Goal: Task Accomplishment & Management: Use online tool/utility

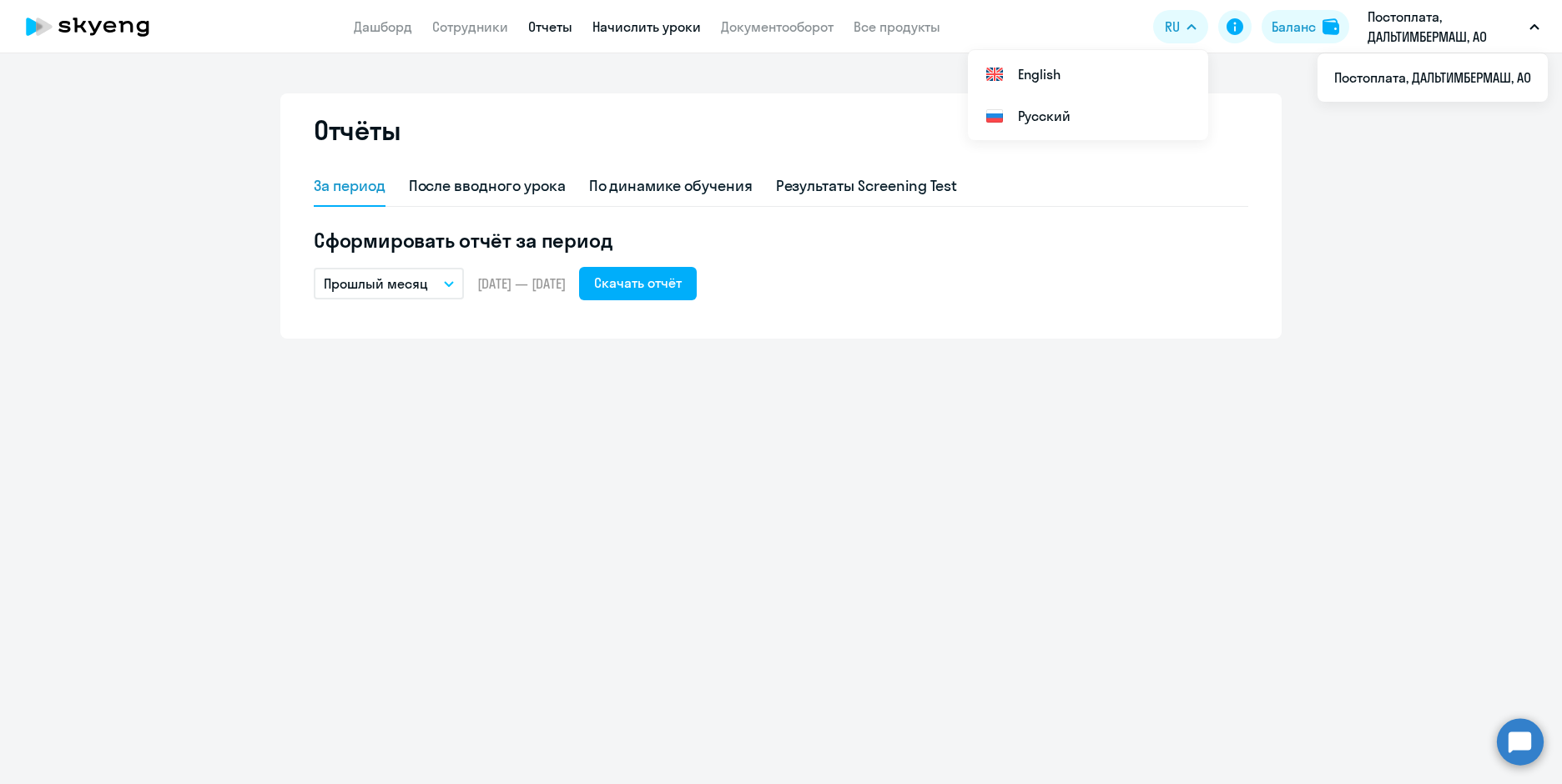
drag, startPoint x: 613, startPoint y: 16, endPoint x: 613, endPoint y: 26, distance: 10.0
click at [614, 23] on app-menu-item-link "Начислить уроки" at bounding box center [646, 27] width 108 height 21
click at [613, 26] on link "Начислить уроки" at bounding box center [646, 26] width 108 height 16
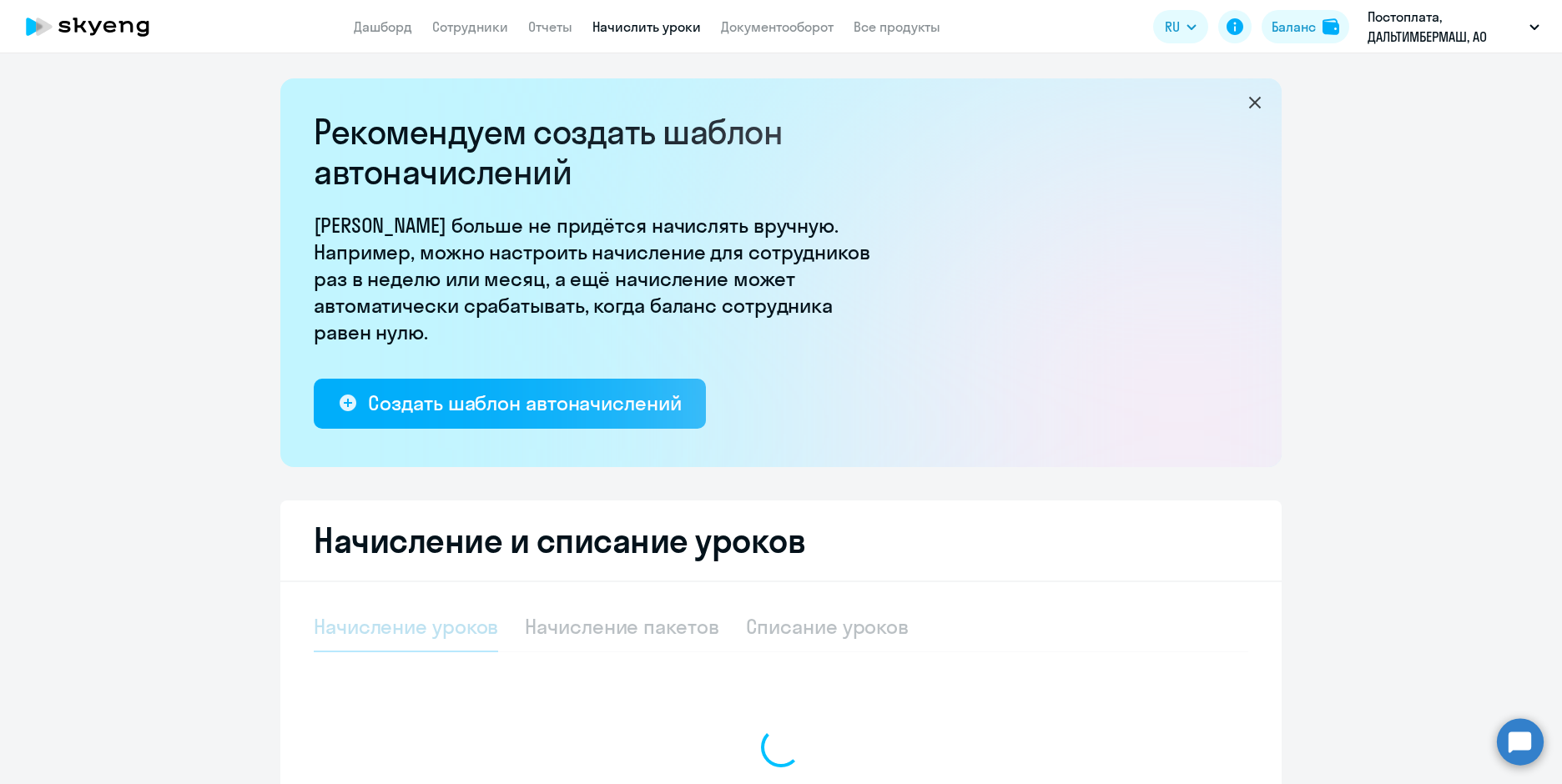
select select "10"
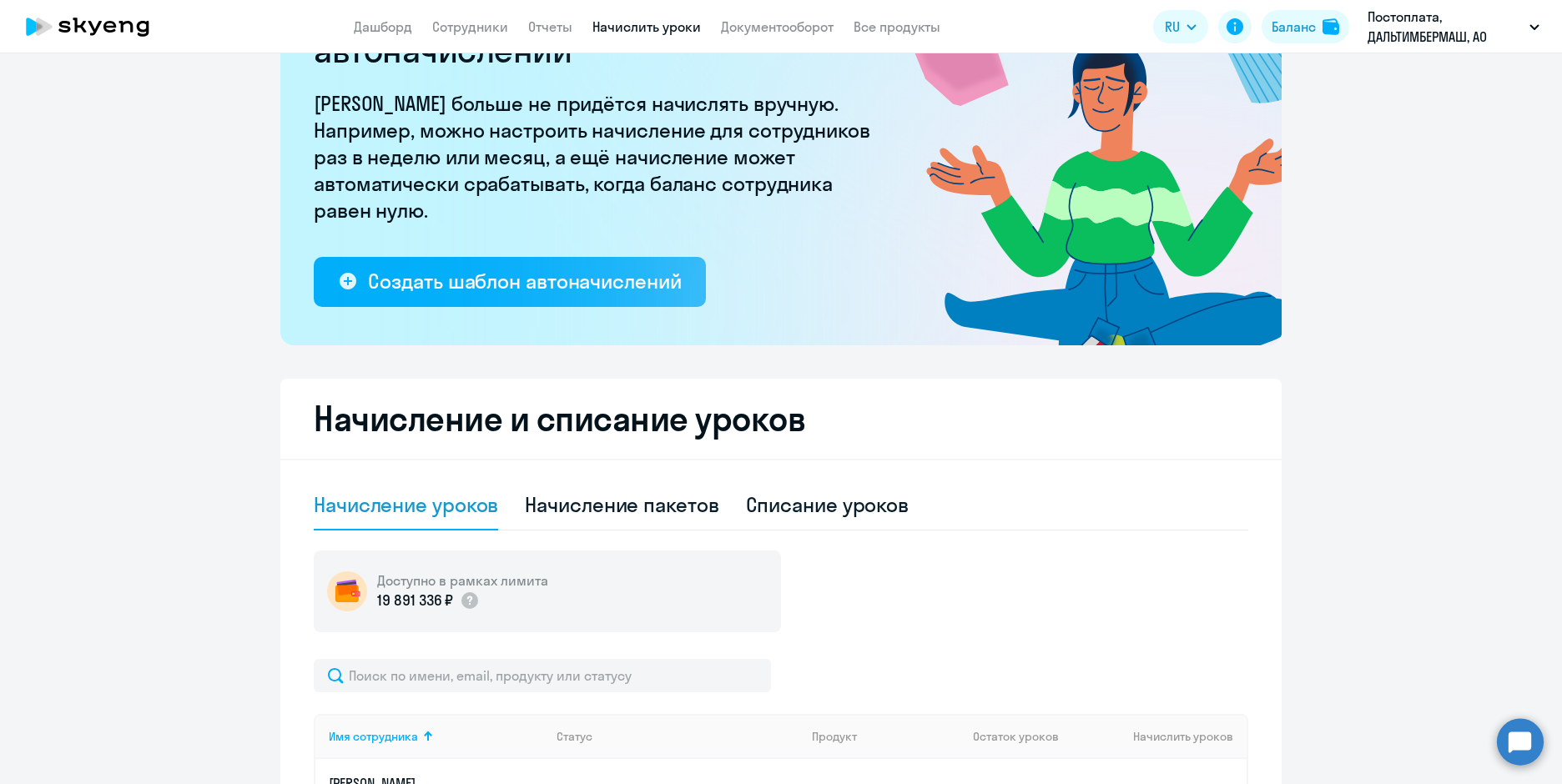
scroll to position [417, 0]
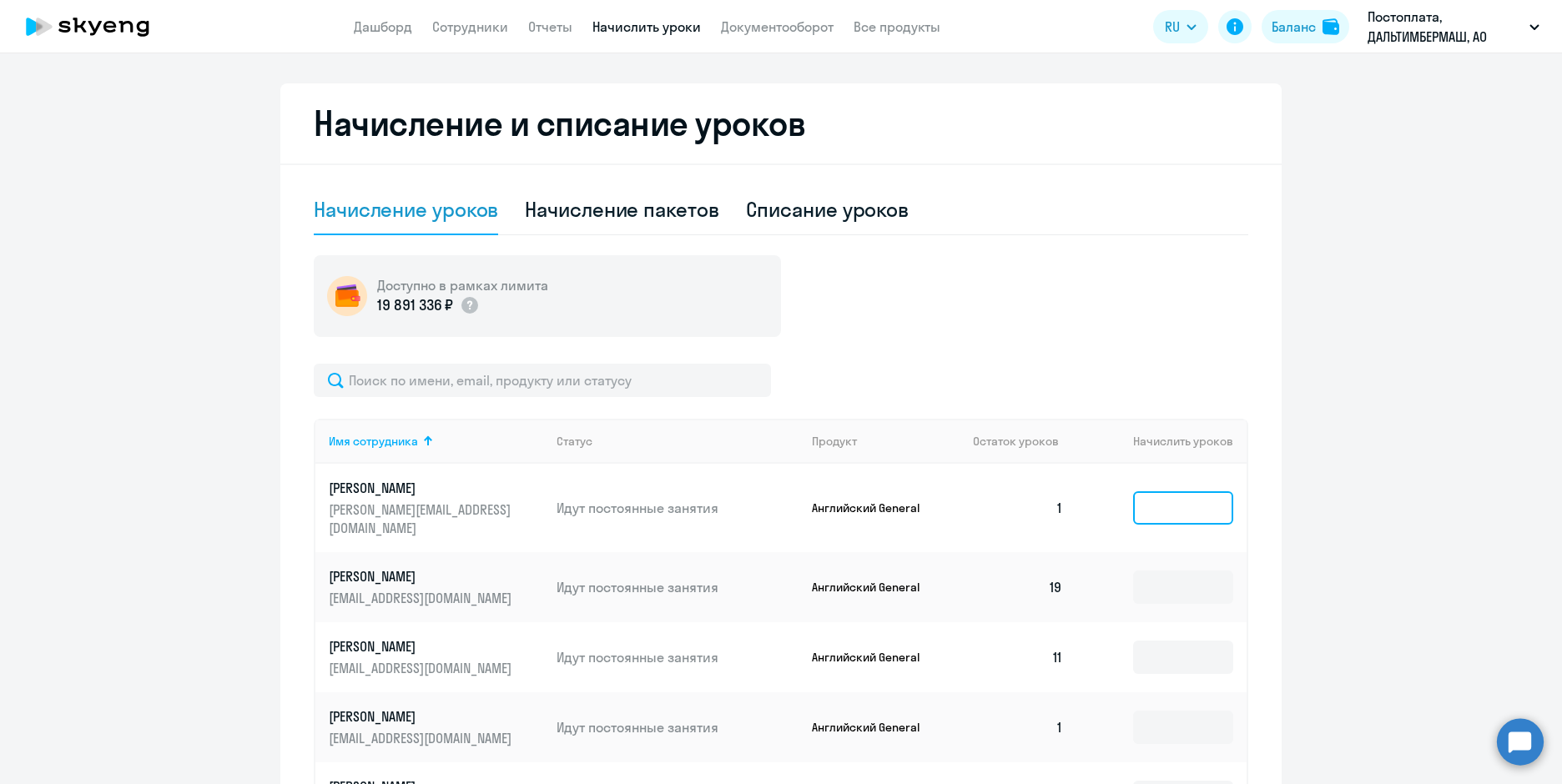
click at [1182, 494] on input at bounding box center [1182, 507] width 100 height 33
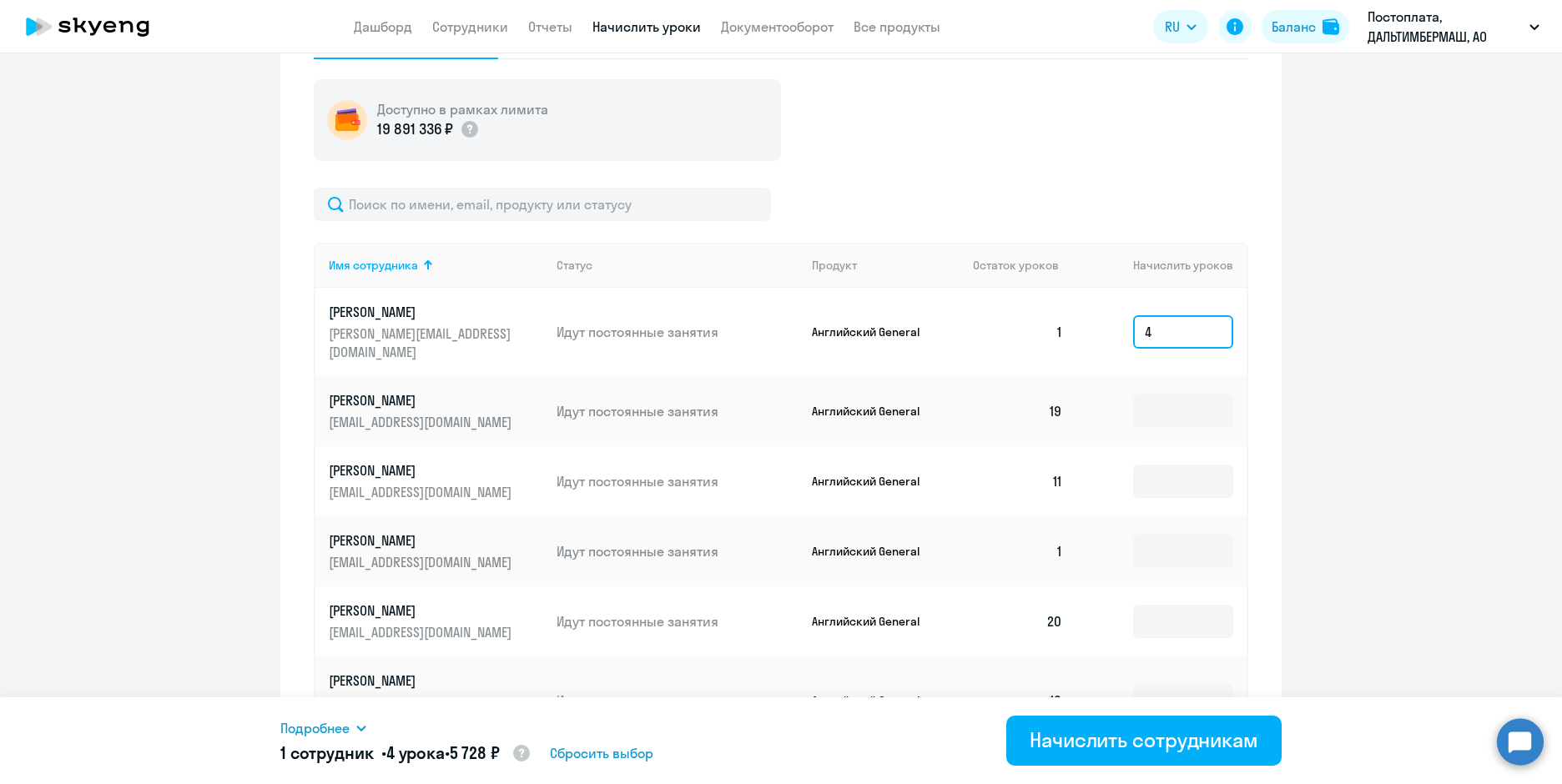
scroll to position [667, 0]
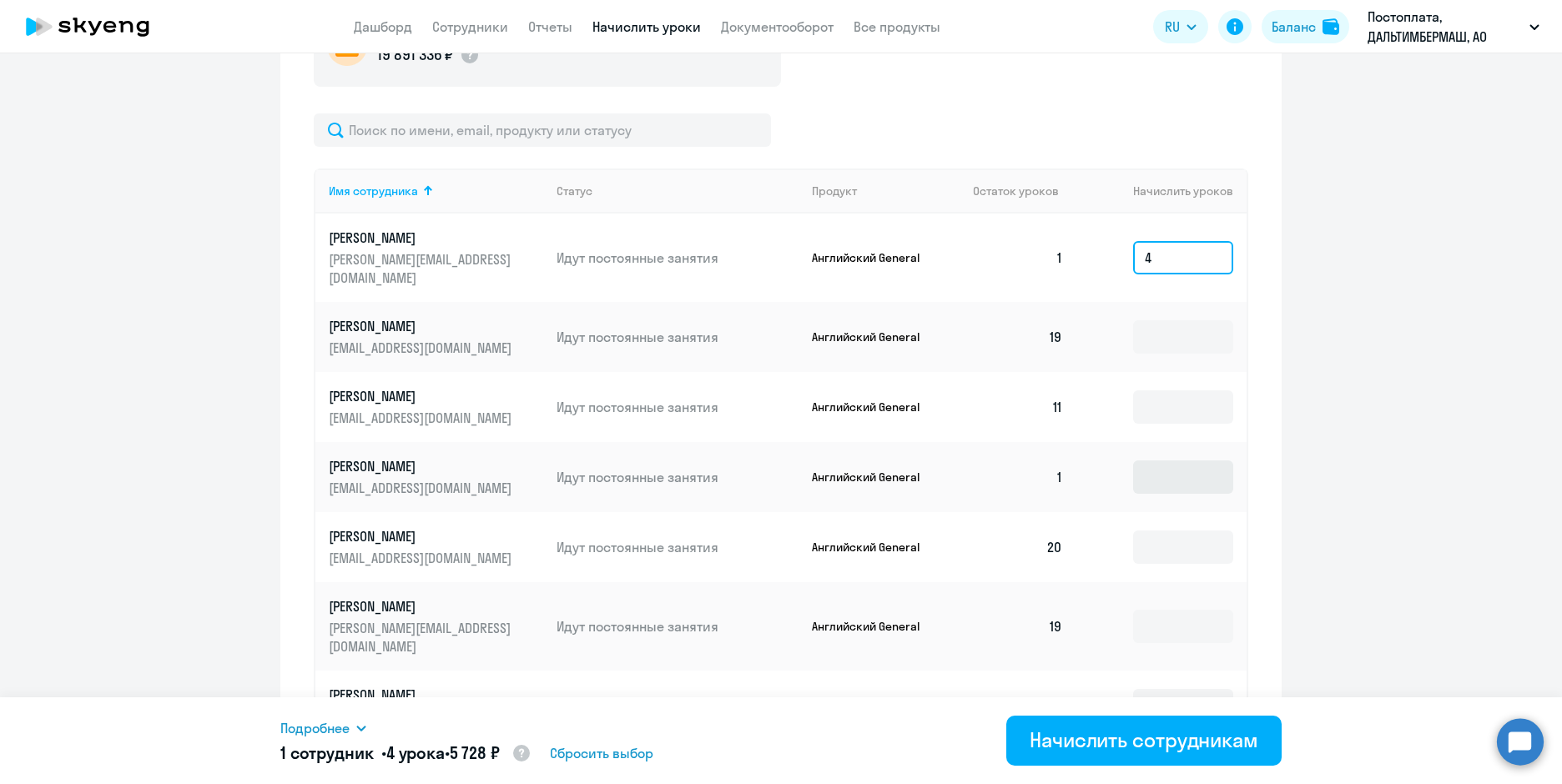
type input "4"
click at [1161, 461] on input at bounding box center [1182, 477] width 100 height 33
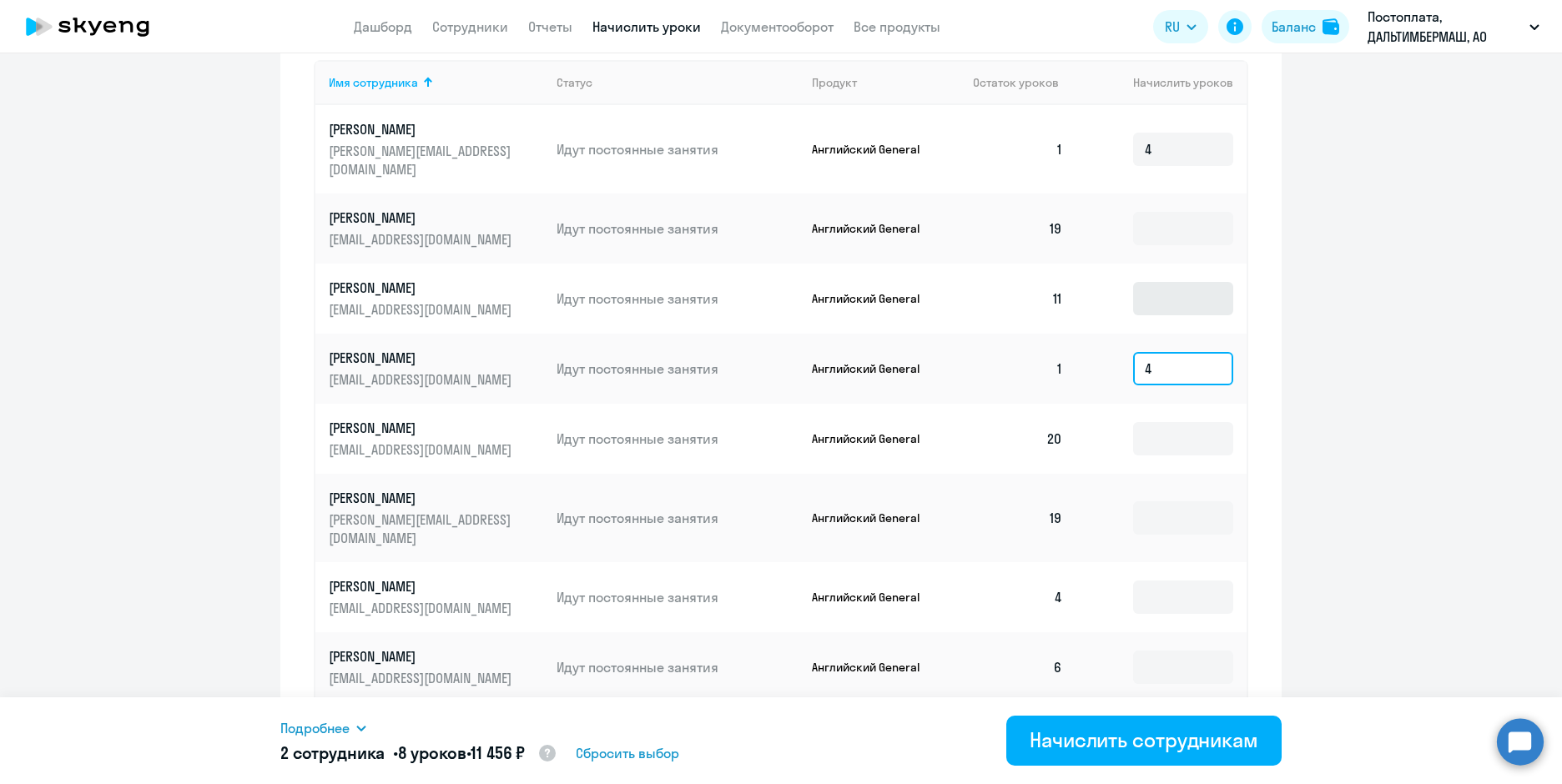
scroll to position [797, 0]
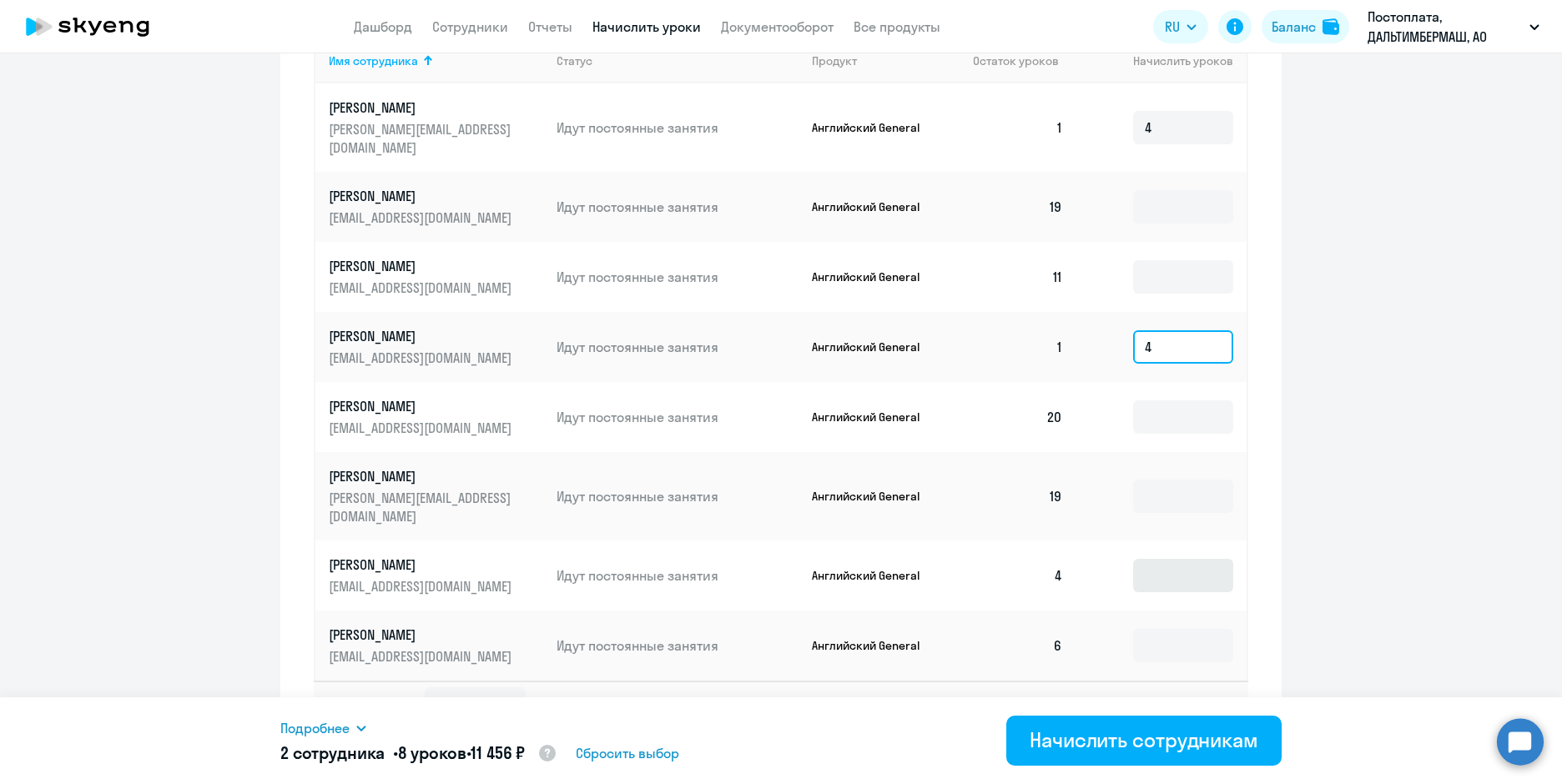
type input "4"
click at [1169, 559] on input at bounding box center [1182, 575] width 100 height 33
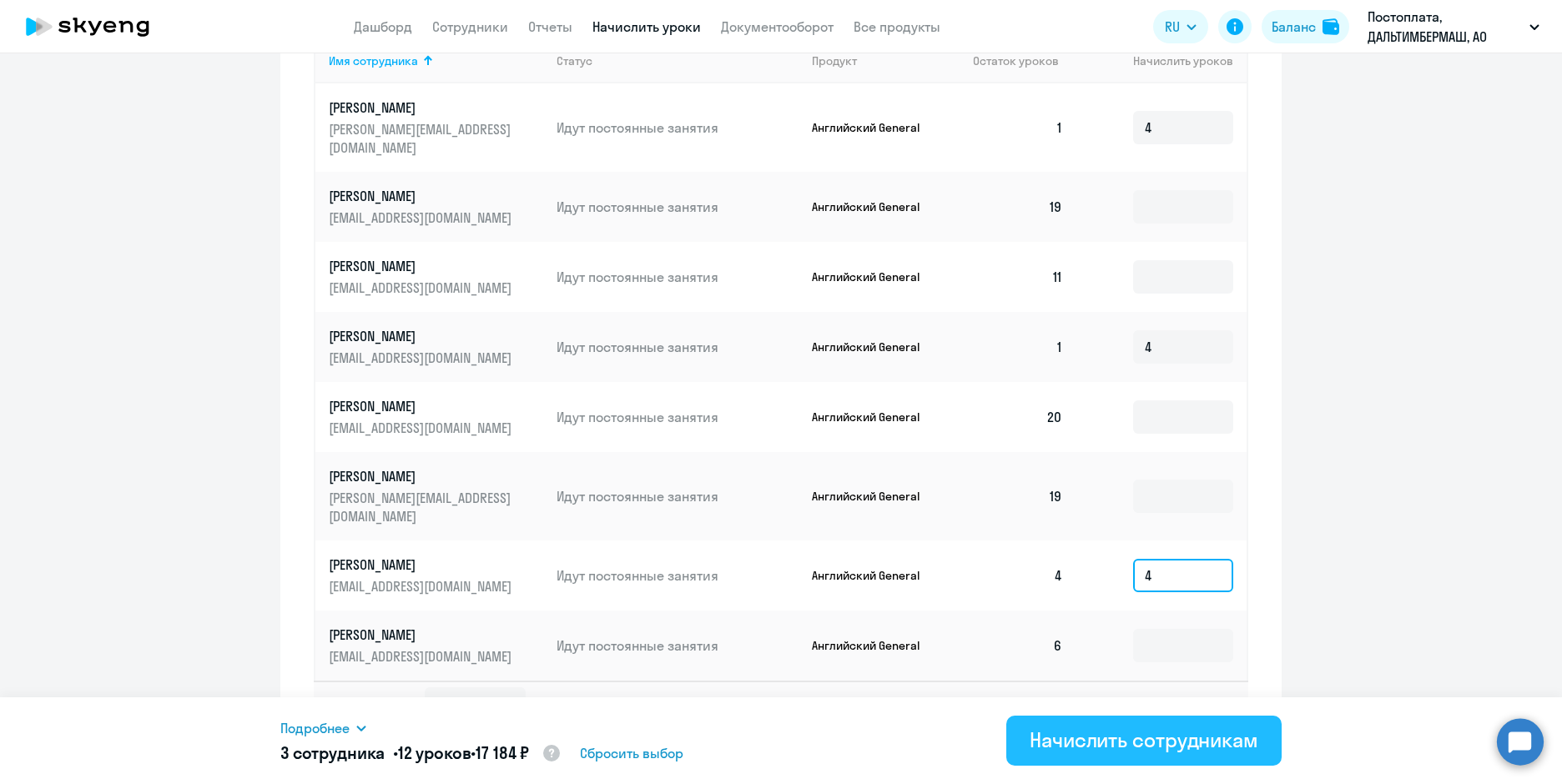
type input "4"
click at [1163, 739] on div "Начислить сотрудникам" at bounding box center [1143, 739] width 228 height 27
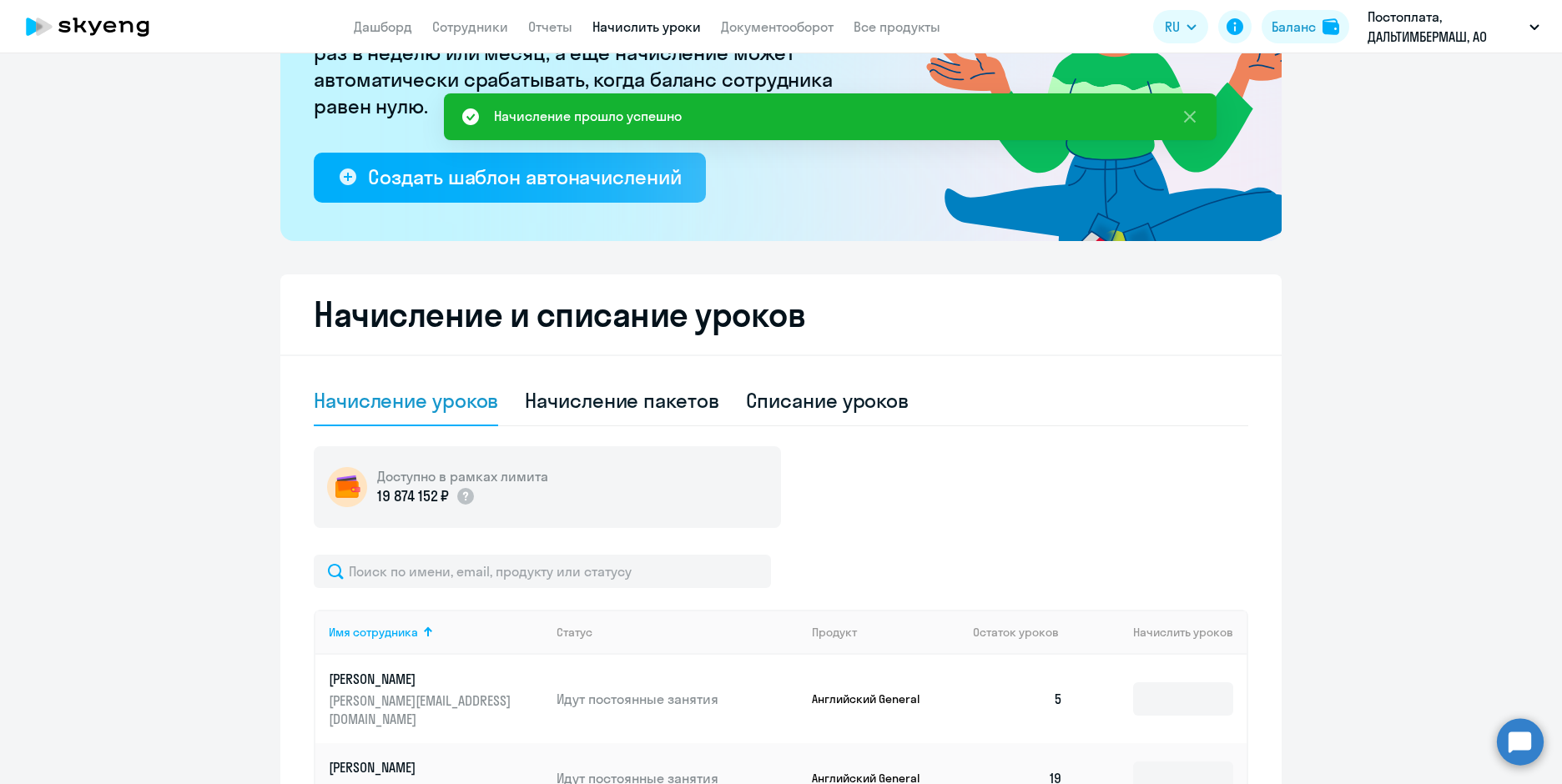
scroll to position [213, 0]
